Goal: Task Accomplishment & Management: Use online tool/utility

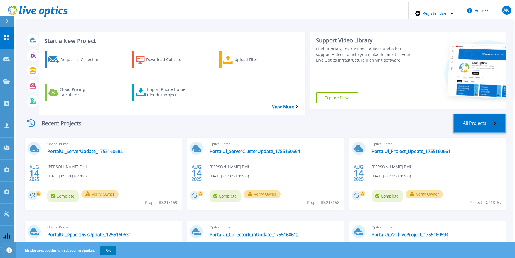
click at [486, 113] on link "All Projects" at bounding box center [479, 122] width 53 height 19
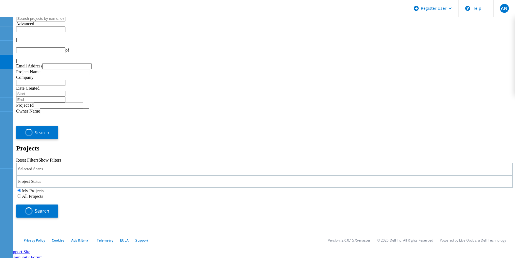
click at [6, 3] on use at bounding box center [6, 3] width 0 height 0
type input "1"
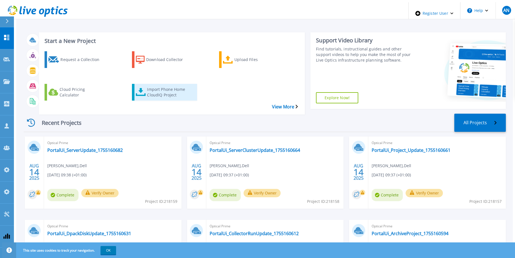
click at [150, 85] on div "Import Phone Home CloudIQ Project" at bounding box center [169, 92] width 45 height 14
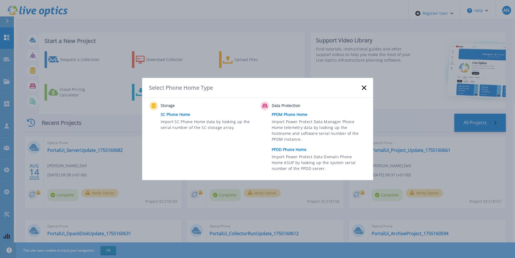
click at [301, 147] on link "PPDD Phone Home" at bounding box center [319, 149] width 97 height 8
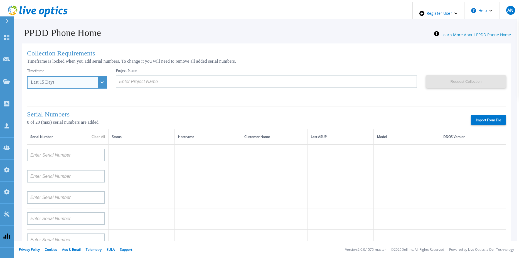
click at [63, 80] on div "Last 15 Days" at bounding box center [64, 82] width 66 height 5
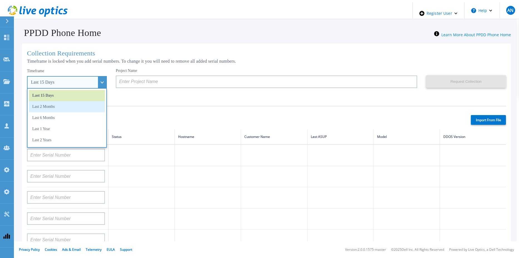
click at [62, 110] on li "Last 2 Months" at bounding box center [67, 106] width 76 height 11
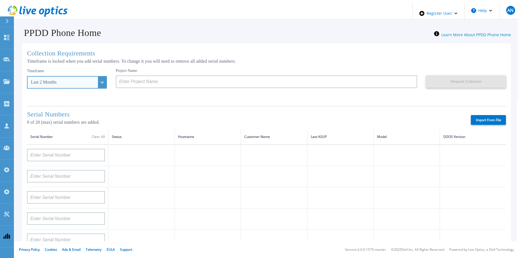
click at [64, 80] on div "Last 2 Months" at bounding box center [64, 82] width 66 height 5
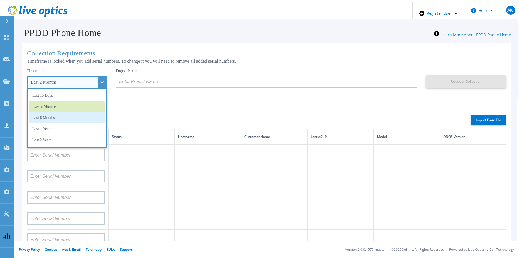
click at [58, 117] on li "Last 6 Months" at bounding box center [67, 117] width 76 height 11
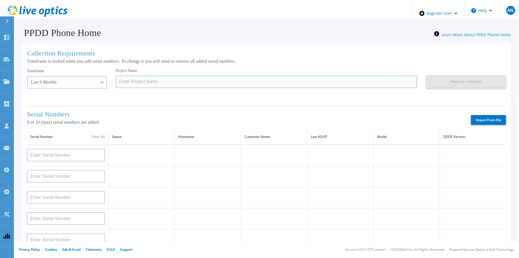
click at [144, 80] on input at bounding box center [266, 81] width 301 height 13
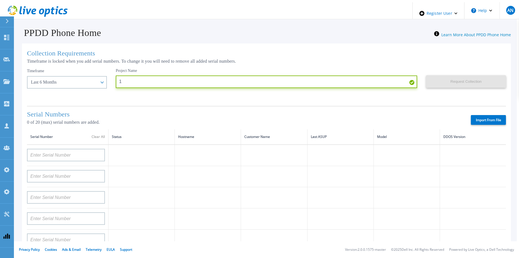
type input "1"
click at [453, 110] on div "Serial Numbers 0 of 20 (max) serial numbers are added. Import From File" at bounding box center [266, 117] width 479 height 23
click at [476, 121] on label "Import From File" at bounding box center [488, 120] width 35 height 10
click at [0, 0] on input "Import From File" at bounding box center [0, 0] width 0 height 0
type input "APM00182527487"
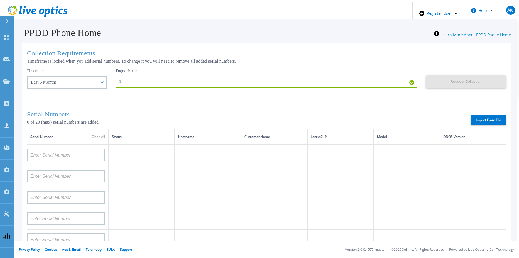
type input "FNM00173740080"
type input "APM00171417851"
type input "APM00214907936"
type input "APX00232004279"
type input "APM00171836328"
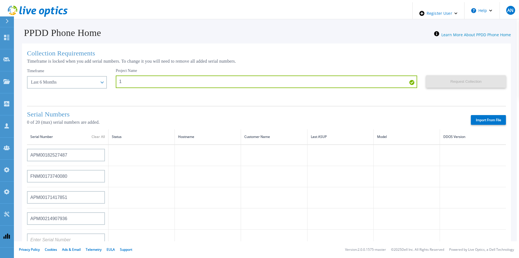
type input "APM00171417852"
type input "AUDVZBFR65DB5U"
type input "CRK00241916749"
type input "APX00231205149"
type input "APM00181819857"
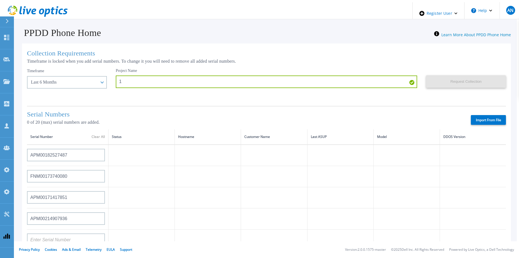
type input "CKM00180702043"
type input "APM00182123209"
type input "TF3J4180100136"
type input "APM00214914093"
type input "TF3J4180100179"
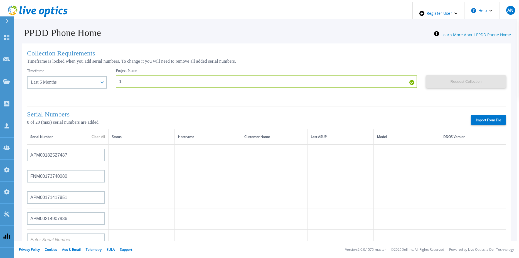
type input "APM00212026970"
type input "APM00212018359"
type input "APM00201113325"
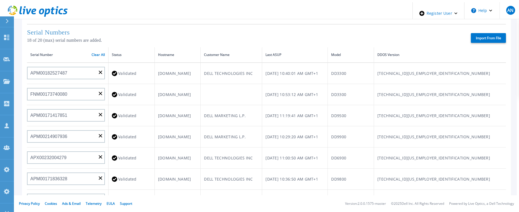
scroll to position [33, 0]
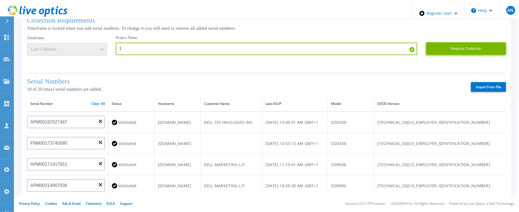
click at [461, 44] on button "Request Collection" at bounding box center [466, 48] width 80 height 13
click at [48, 9] on icon at bounding box center [38, 11] width 60 height 11
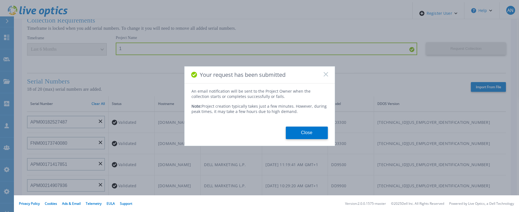
click at [325, 74] on icon at bounding box center [325, 74] width 4 height 4
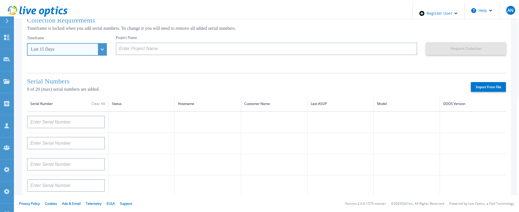
click at [74, 48] on div "Last 15 Days" at bounding box center [64, 49] width 66 height 5
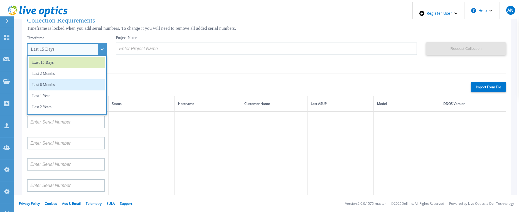
click at [53, 82] on li "Last 6 Months" at bounding box center [67, 84] width 76 height 11
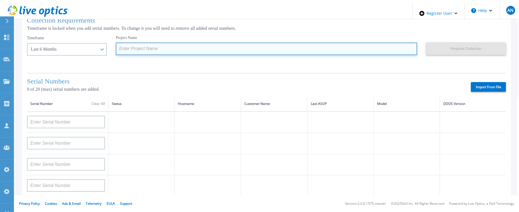
click at [185, 45] on input at bounding box center [266, 49] width 301 height 13
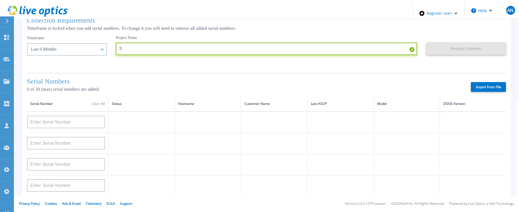
type input "3"
click at [447, 67] on div "Collection Requirements Timeframe is locked when you add serial numbers. To cha…" at bounding box center [266, 168] width 489 height 314
click at [471, 85] on label "Import From File" at bounding box center [488, 87] width 35 height 10
click at [0, 0] on input "Import From File" at bounding box center [0, 0] width 0 height 0
type input "APX00221800533"
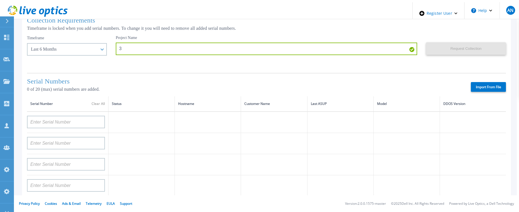
type input "APM00213010983"
type input "APM00212610953"
type input "APM00171407050"
type input "APM00172026365"
type input "APX00232503746"
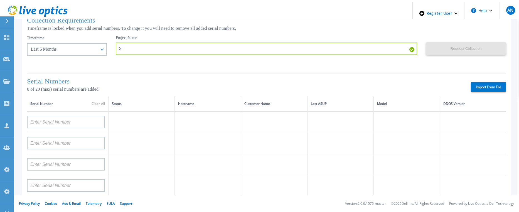
type input "APM00182420989"
type input "APX00232503743"
type input "APM00181610916"
type input "APM00212512758"
type input "APM00211507774"
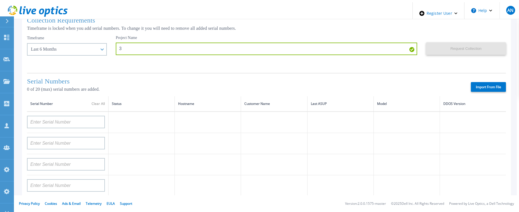
type input "APM00214907933"
type input "APM00171860298"
type input "TF3J4180100172"
type input "APM00200924903"
type input "APM00212722051"
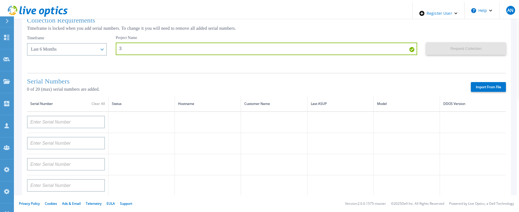
type input "APM00203219154"
type input "APM00182527487"
type input "APM00212018360"
type input "APM00212613651"
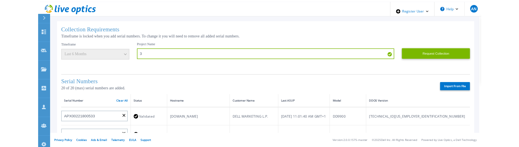
scroll to position [0, 0]
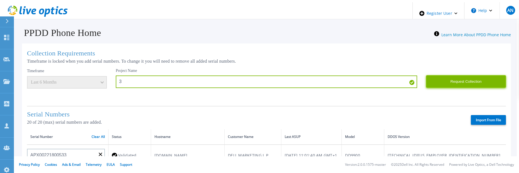
click at [442, 75] on button "Request Collection" at bounding box center [466, 81] width 80 height 13
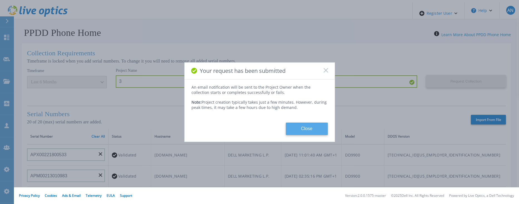
click at [293, 124] on button "Close" at bounding box center [307, 129] width 42 height 13
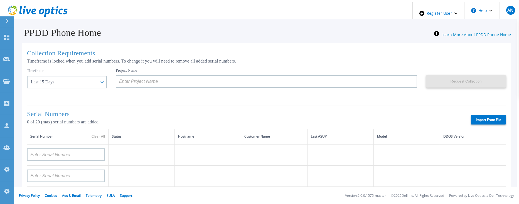
click at [488, 115] on label "Import From File" at bounding box center [488, 120] width 35 height 10
click at [0, 0] on input "Import From File" at bounding box center [0, 0] width 0 height 0
click at [50, 84] on div "Last 15 Days" at bounding box center [67, 82] width 80 height 13
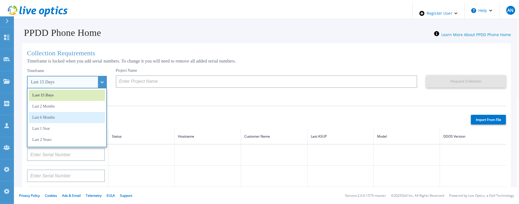
click at [44, 118] on li "Last 6 Months" at bounding box center [67, 117] width 76 height 11
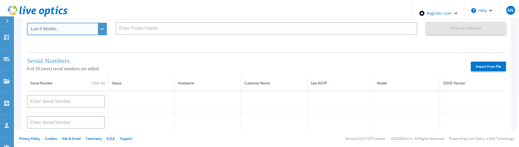
scroll to position [56, 0]
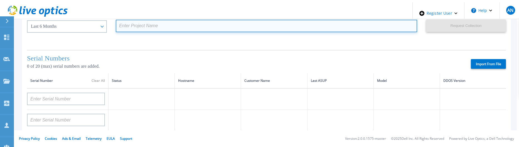
click at [131, 25] on input at bounding box center [266, 26] width 301 height 13
type input "8"
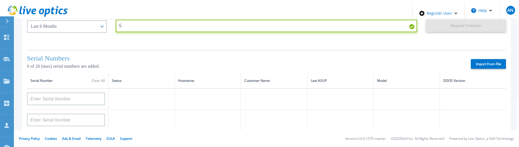
type input "5"
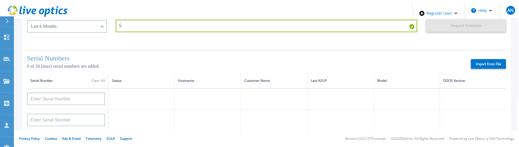
click at [484, 64] on label "Import From File" at bounding box center [488, 64] width 35 height 10
click at [0, 0] on input "Import From File" at bounding box center [0, 0] width 0 height 0
type input "APX00221800533"
type input "APM00213010983"
type input "APM00212610953"
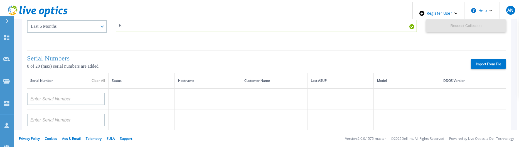
type input "APM00171407050"
type input "APM00172026365"
type input "APX00232503746"
type input "APM00182420989"
type input "APX00232503743"
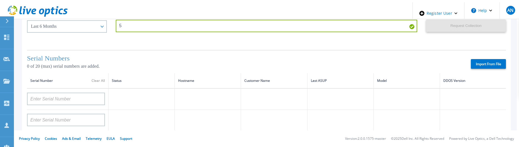
type input "APM00181610916"
type input "APM00212512758"
type input "APM00211507774"
type input "APM00214907933"
type input "APM00171860298"
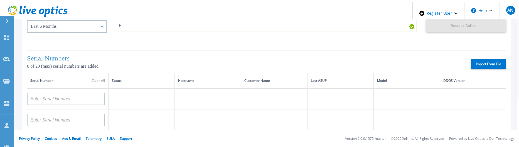
type input "TF3J4180100172"
type input "APM00200924903"
type input "APM00212722051"
type input "APM00203219154"
type input "APM00182527487"
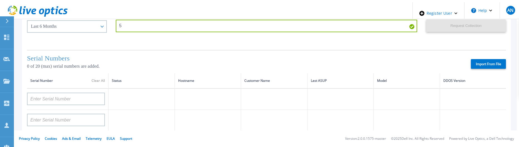
type input "APM00212018360"
type input "APM00212613651"
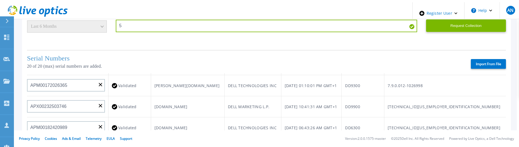
scroll to position [139, 0]
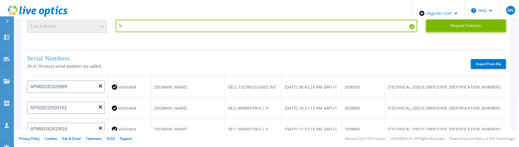
click at [461, 21] on button "Request Collection" at bounding box center [466, 25] width 80 height 13
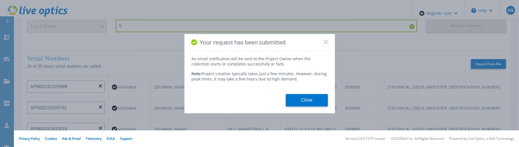
click at [284, 100] on div "Close" at bounding box center [259, 100] width 150 height 13
click at [294, 98] on button "Close" at bounding box center [307, 100] width 42 height 13
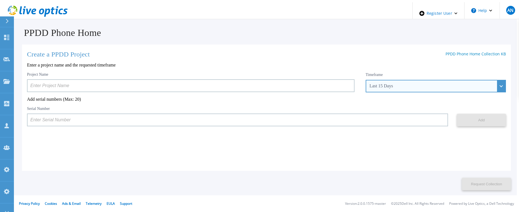
click at [386, 80] on div "Last 15 Days" at bounding box center [435, 86] width 140 height 13
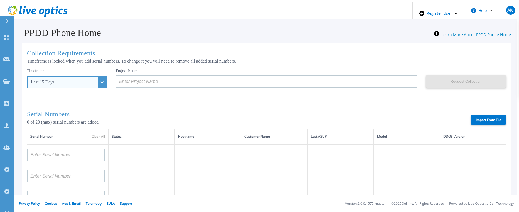
click at [44, 81] on div "Last 15 Days" at bounding box center [64, 82] width 66 height 5
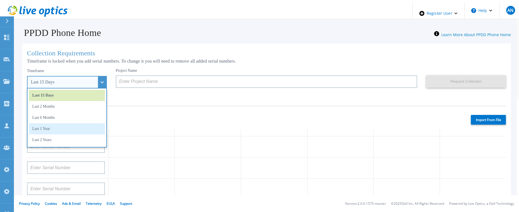
scroll to position [56, 0]
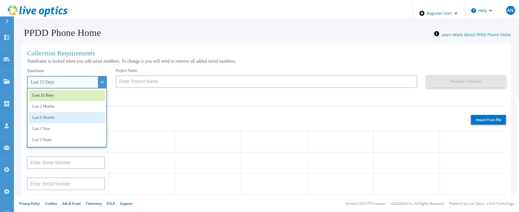
click at [53, 112] on li "Last 6 Months" at bounding box center [67, 117] width 76 height 11
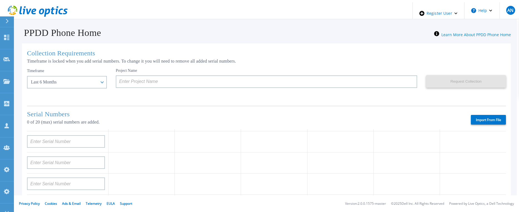
click at [481, 119] on label "Import From File" at bounding box center [488, 120] width 35 height 10
click at [0, 0] on input "Import From File" at bounding box center [0, 0] width 0 height 0
type input "APM00202702416"
type input "APM00211204804"
type input "APX00230405530"
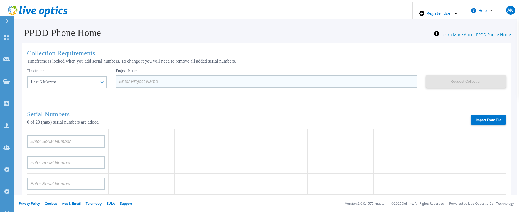
type input "IDD00163900001"
type input "APX00230405528"
type input "APM00211506711"
type input "APM00171407050"
type input "APM01210406808"
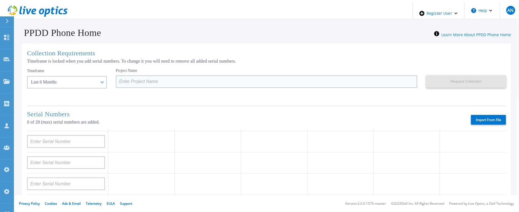
type input "APX00221800532"
type input "APM00200924903"
type input "APM00171424771"
type input "APM00172670021"
type input "APM00223204559"
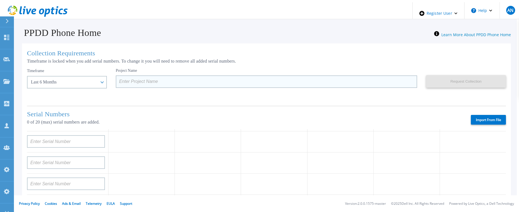
type input "APM00203007560"
type input "FNM00173740071"
type input "APX00233704525"
type input "TF3J3180100076"
type input "APM00213409005"
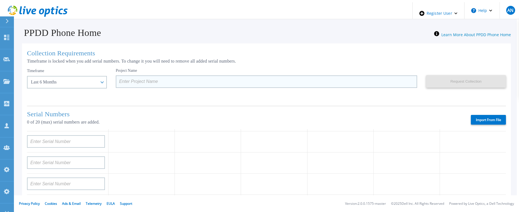
type input "AUDVFBNW5NDDSY"
type input "CKM00182801368"
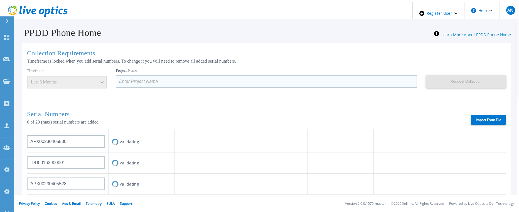
click at [176, 81] on input at bounding box center [266, 81] width 301 height 13
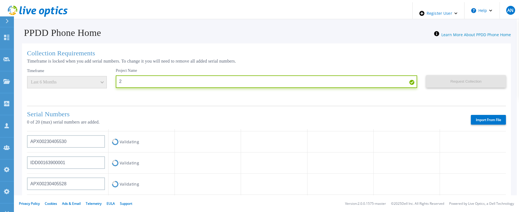
type input "2"
click at [160, 91] on div "Project Name 2" at bounding box center [271, 84] width 310 height 33
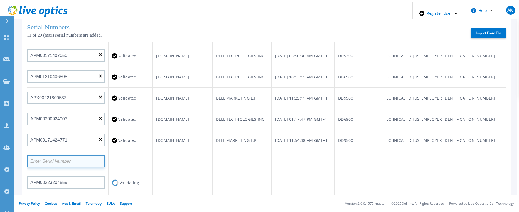
scroll to position [144, 0]
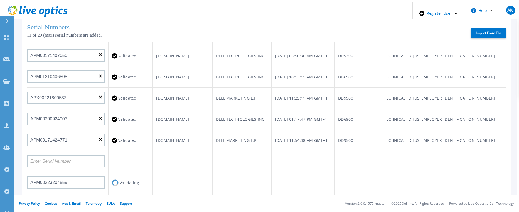
click at [185, 151] on td at bounding box center [183, 161] width 60 height 21
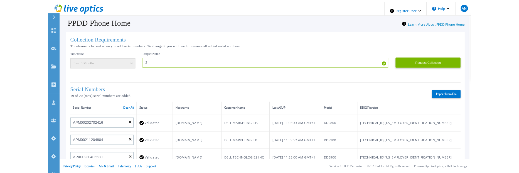
scroll to position [0, 0]
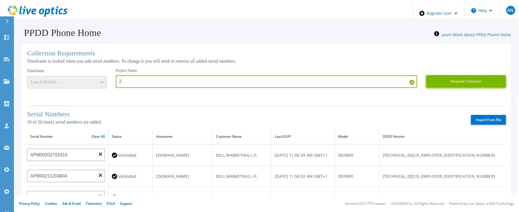
click at [446, 79] on button "Request Collection" at bounding box center [466, 81] width 80 height 13
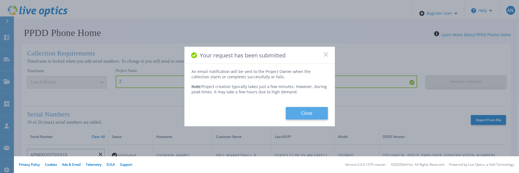
click at [303, 108] on button "Close" at bounding box center [307, 113] width 42 height 13
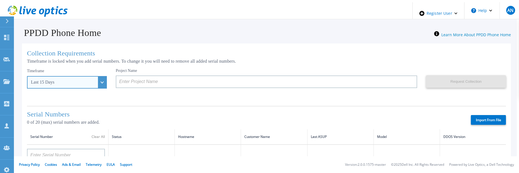
click at [66, 81] on div "Last 15 Days" at bounding box center [64, 82] width 66 height 5
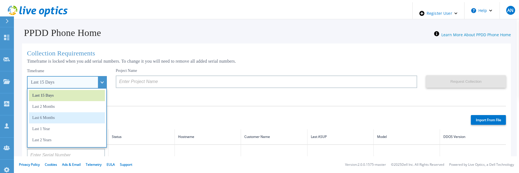
click at [53, 120] on li "Last 6 Months" at bounding box center [67, 117] width 76 height 11
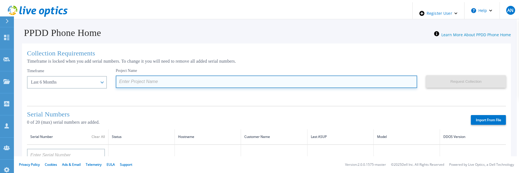
click at [202, 80] on input at bounding box center [266, 81] width 301 height 13
type input "5"
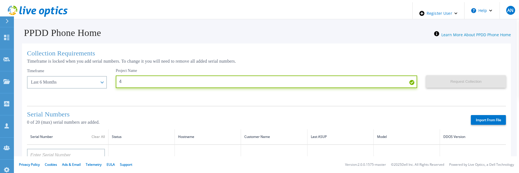
type input "4"
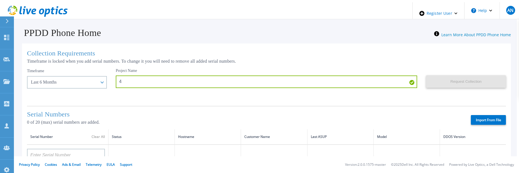
click at [490, 115] on label "Import From File" at bounding box center [488, 120] width 35 height 10
click at [0, 0] on input "Import From File" at bounding box center [0, 0] width 0 height 0
type input "DE400242105737"
type input "DE400242803893"
type input "CRK00250511603"
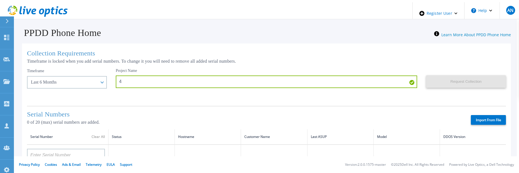
type input "CRK00250511602"
type input "DE404211107365"
type input "DE408220826521"
type input "DE413232436327"
type input "DE415235015854"
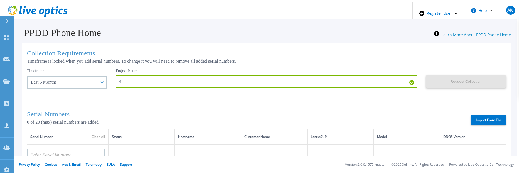
type input "DE411225185246"
type input "CKM00193003831"
type input "CKM00203002102"
type input "CKM00172801558"
type input "DE406213721237"
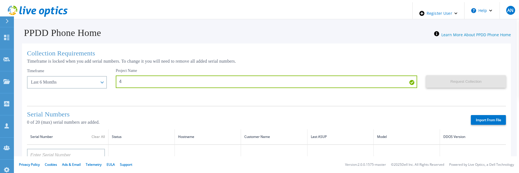
type input "CKM00182500926"
type input "DE409221930917"
type input "CKM00201400775"
type input "CKM00191300223"
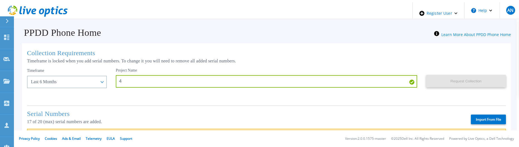
scroll to position [56, 0]
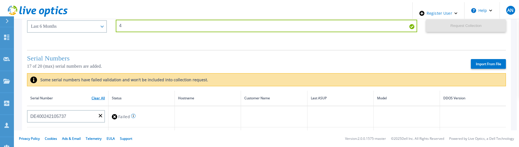
click at [92, 97] on link "Clear All" at bounding box center [98, 99] width 13 height 4
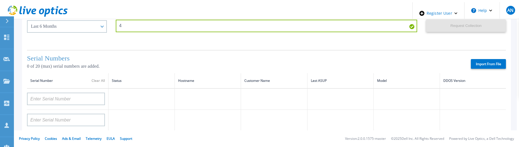
click at [482, 65] on label "Import From File" at bounding box center [488, 64] width 35 height 10
click at [0, 0] on input "Import From File" at bounding box center [0, 0] width 0 height 0
type input "APX00221800533"
type input "APM00213010983"
type input "APM00212610953"
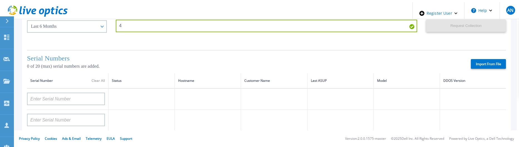
type input "APM00171407050"
type input "APM00172026365"
type input "APX00232503746"
type input "APM00182420989"
type input "APX00232503743"
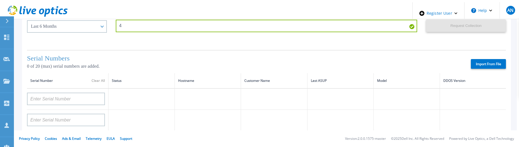
type input "APM00181610916"
type input "APM00212512758"
type input "APM00211507774"
type input "APM00214907933"
type input "APM00171860298"
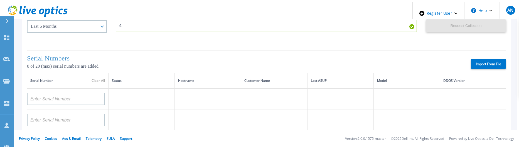
type input "TF3J4180100172"
type input "APM00200924903"
type input "APM00212722051"
type input "APM00203219154"
type input "APM00182527487"
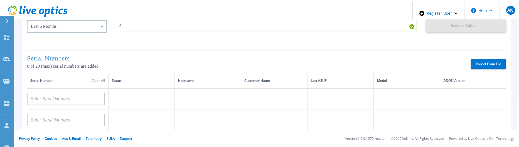
type input "APM00212018360"
type input "APM00212613651"
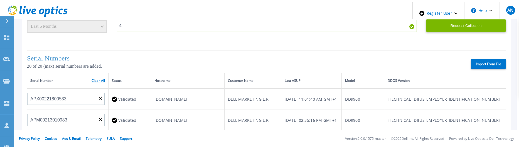
click at [102, 81] on link "Clear All" at bounding box center [98, 81] width 13 height 4
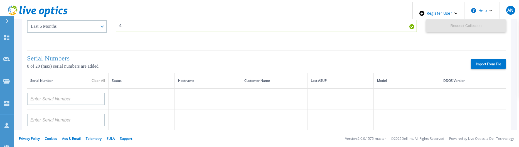
click at [493, 61] on label "Import From File" at bounding box center [488, 64] width 35 height 10
click at [0, 0] on input "Import From File" at bounding box center [0, 0] width 0 height 0
type input "DE400242105737"
type input "DE400242803893"
type input "CRK00250511603"
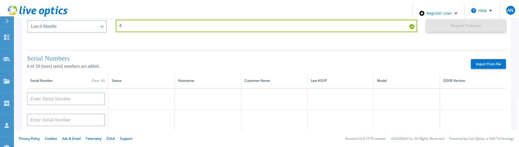
type input "CRK00250511602"
type input "DE404211107365"
type input "DE408220826521"
type input "DE413232436327"
type input "DE415235015854"
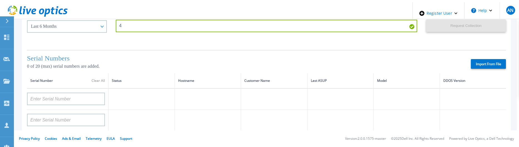
type input "DE411225185246"
type input "CKM00193003831"
type input "CKM00203002102"
type input "CKM00172801558"
type input "DE406213721237"
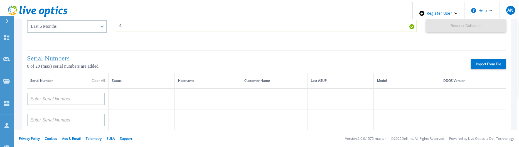
type input "CKM00182500926"
type input "DE409221930917"
type input "CKM00201400775"
type input "CKM00191300223"
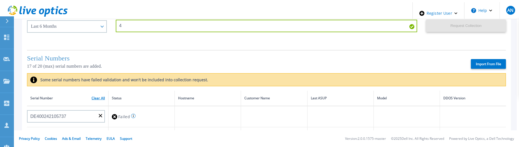
click at [96, 98] on link "Clear All" at bounding box center [98, 99] width 13 height 4
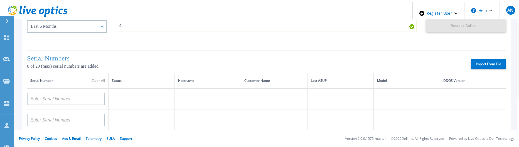
click at [473, 63] on label "Import From File" at bounding box center [488, 64] width 35 height 10
click at [0, 0] on input "Import From File" at bounding box center [0, 0] width 0 height 0
type input "APM00222129048"
type input "BJJYF140100022"
type input "APM00171860298"
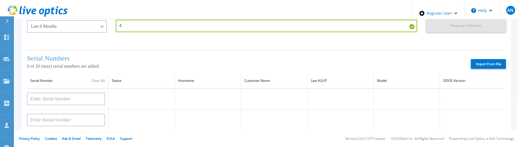
type input "APM00172712073"
type input "FLA15151580123"
type input "APM00212712897"
type input "APM00212712896"
type input "CKM00190600946"
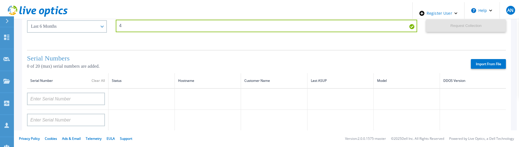
type input "APX00224106421"
type input "APX00234806574"
type input "DE600213145187"
type input "APX00232004279"
type input "APM00212610951"
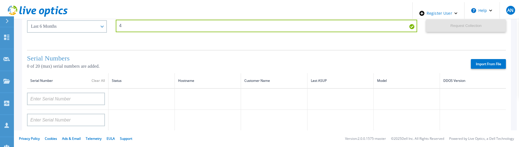
type input "APM00213409005"
type input "DE700221908482"
type input "CKM00202301758"
type input "CKM00184602619"
type input "AUDVUX6XJHDJFE"
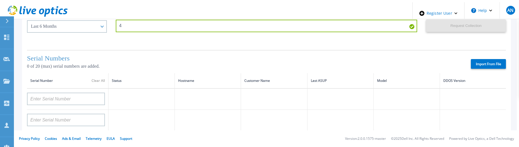
type input "APM00182413133"
type input "APM00215215841"
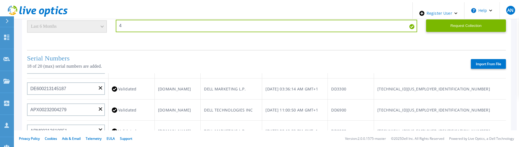
scroll to position [223, 0]
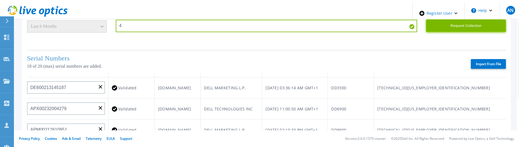
click at [445, 22] on button "Request Collection" at bounding box center [466, 25] width 80 height 13
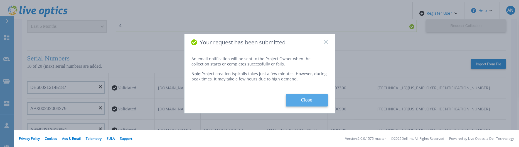
click at [289, 97] on button "Close" at bounding box center [307, 100] width 42 height 13
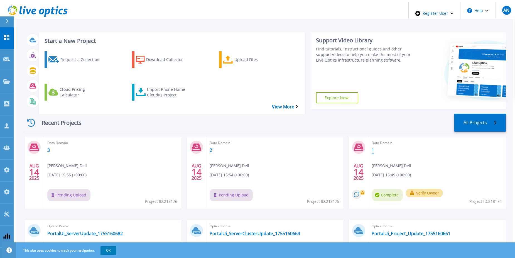
click at [371, 147] on link "1" at bounding box center [372, 150] width 3 height 6
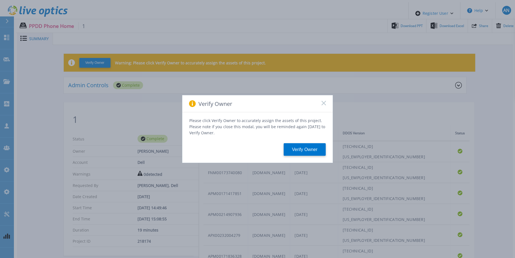
click at [324, 105] on rect at bounding box center [323, 102] width 5 height 5
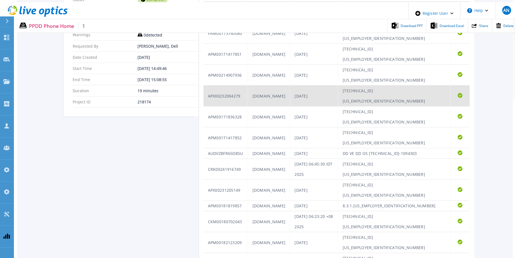
scroll to position [278, 0]
